Goal: Obtain resource: Download file/media

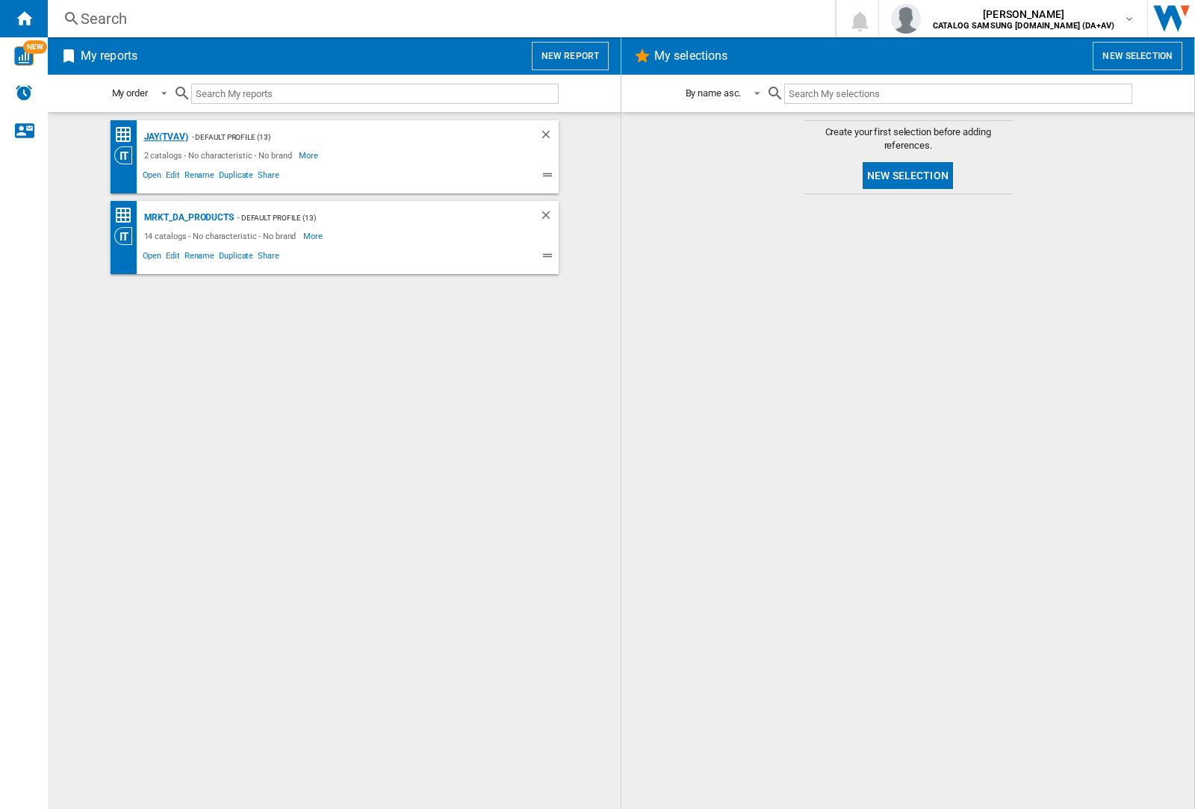
click at [166, 137] on div "JAY(TVAV)" at bounding box center [164, 137] width 48 height 19
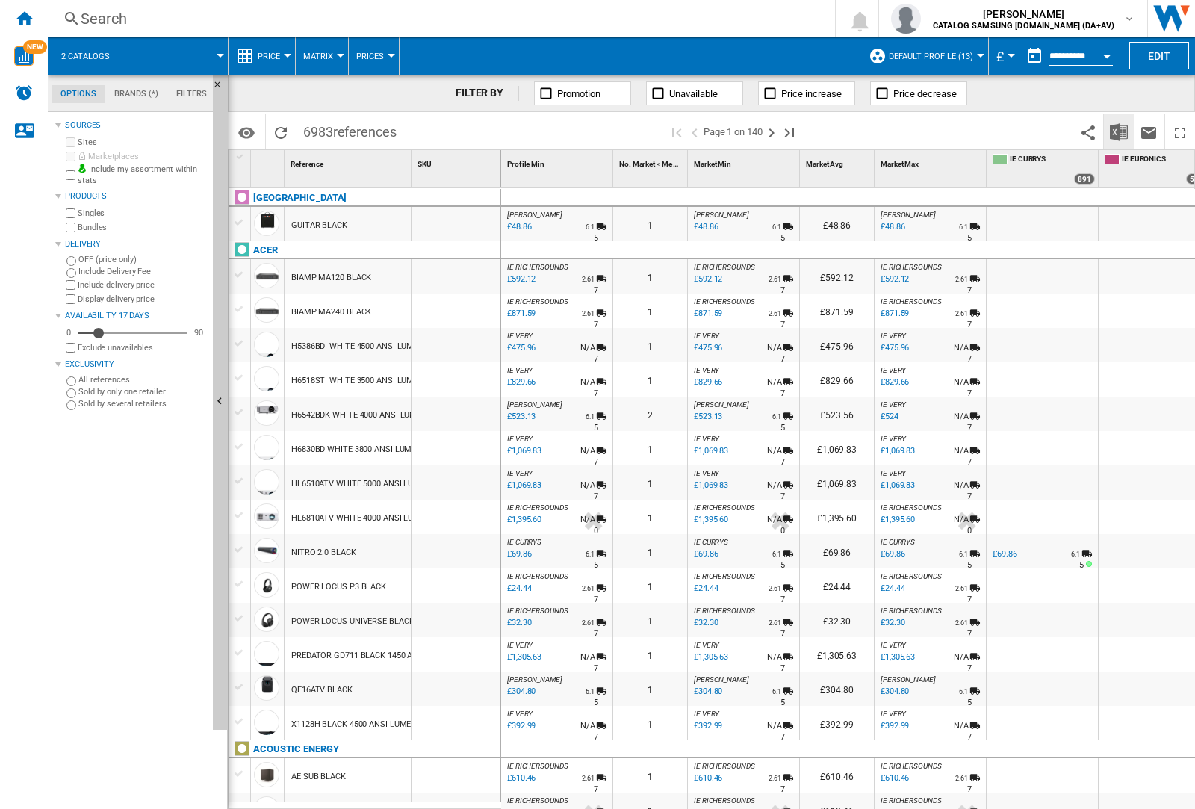
click at [1119, 131] on img "Download in Excel" at bounding box center [1119, 132] width 18 height 18
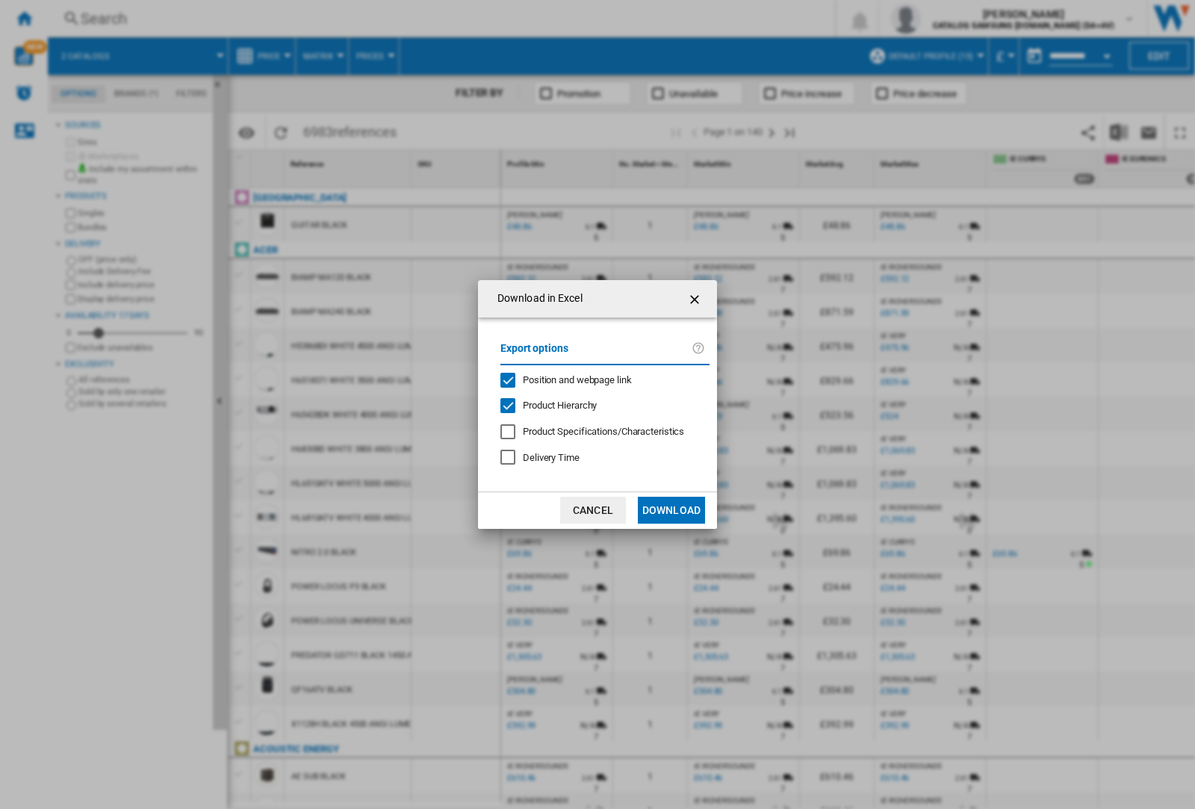
click at [599, 380] on span "Position and webpage link" at bounding box center [577, 379] width 109 height 11
click at [672, 510] on button "Download" at bounding box center [671, 510] width 67 height 27
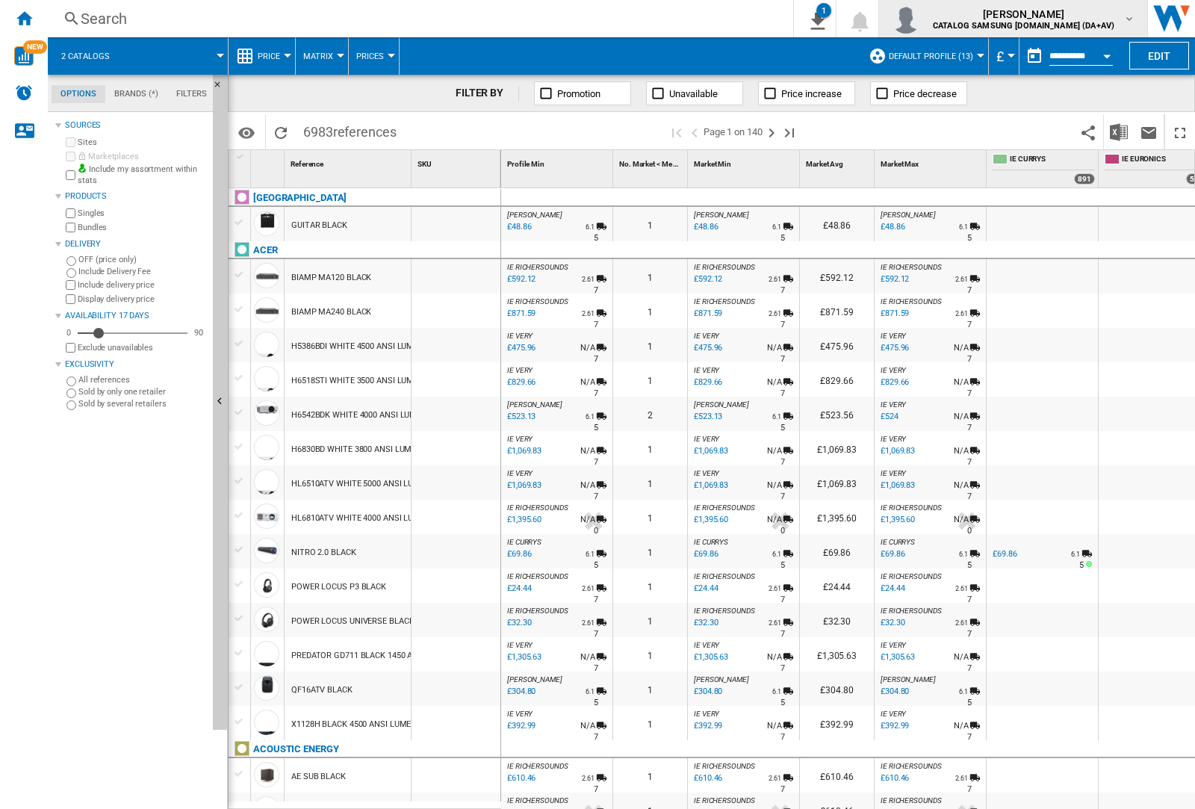
click at [921, 19] on img "button" at bounding box center [906, 19] width 30 height 30
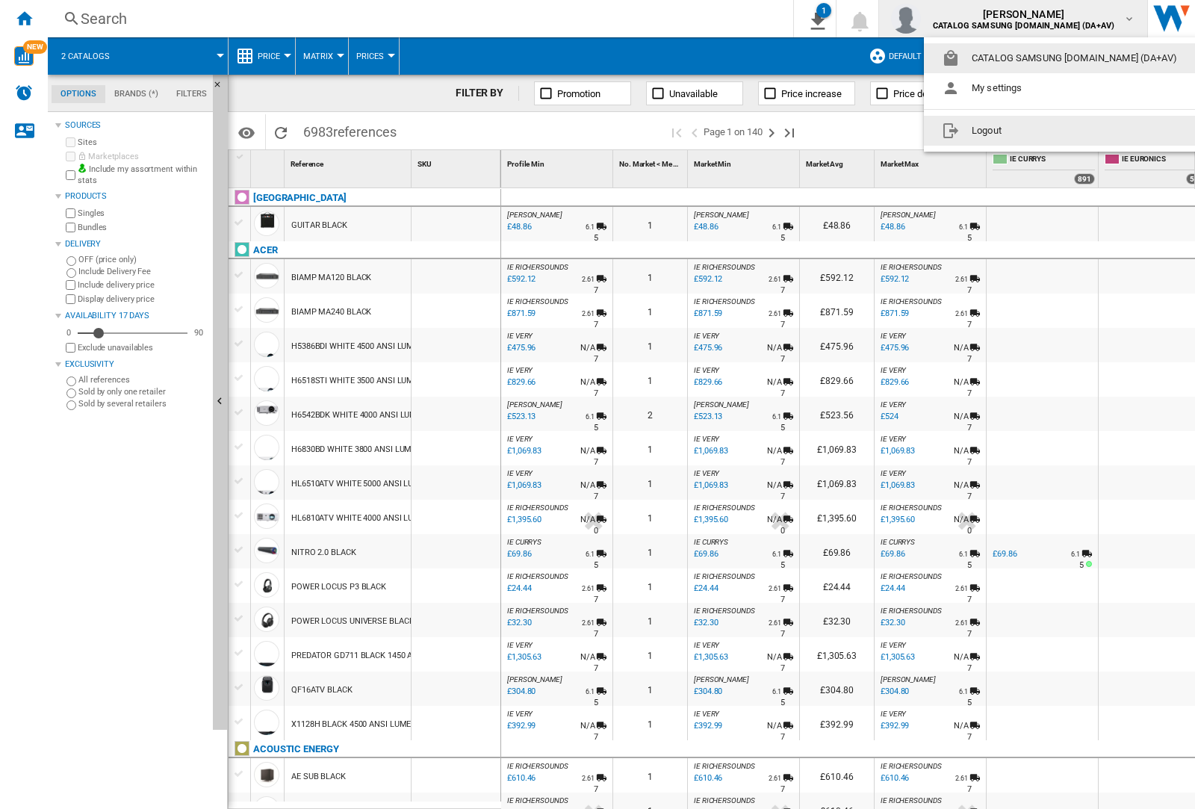
click at [1039, 131] on button "Logout" at bounding box center [1062, 131] width 277 height 30
